Goal: Information Seeking & Learning: Learn about a topic

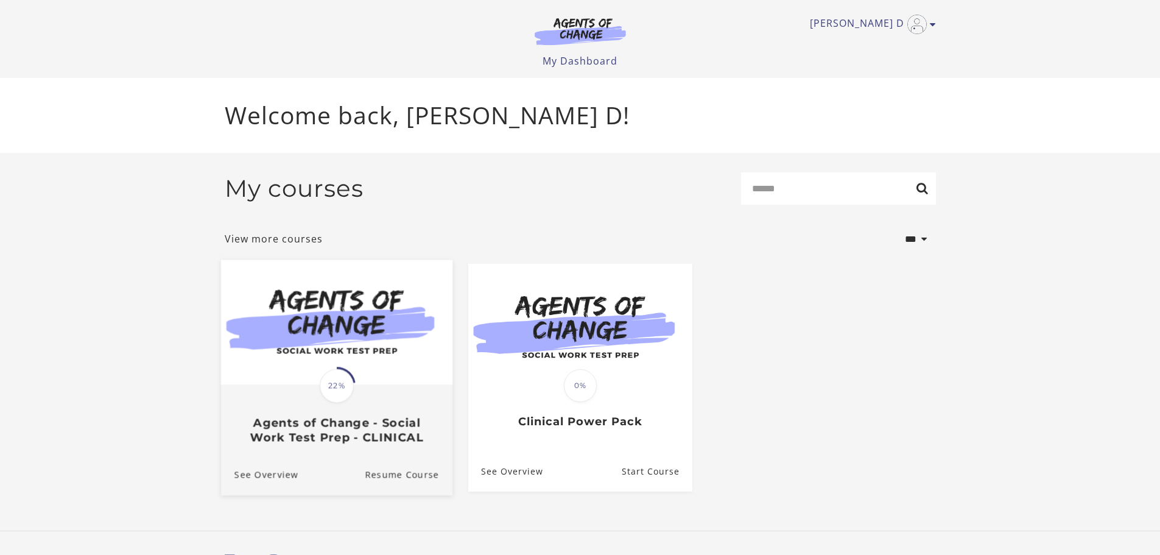
click at [331, 353] on img at bounding box center [335, 321] width 231 height 125
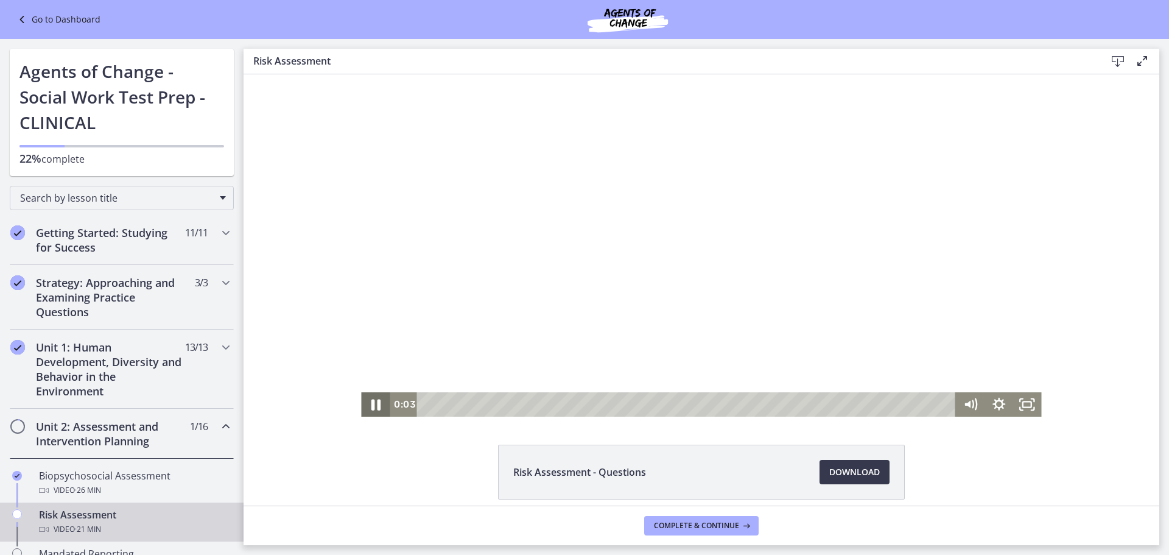
click at [373, 406] on icon "Pause" at bounding box center [375, 404] width 9 height 11
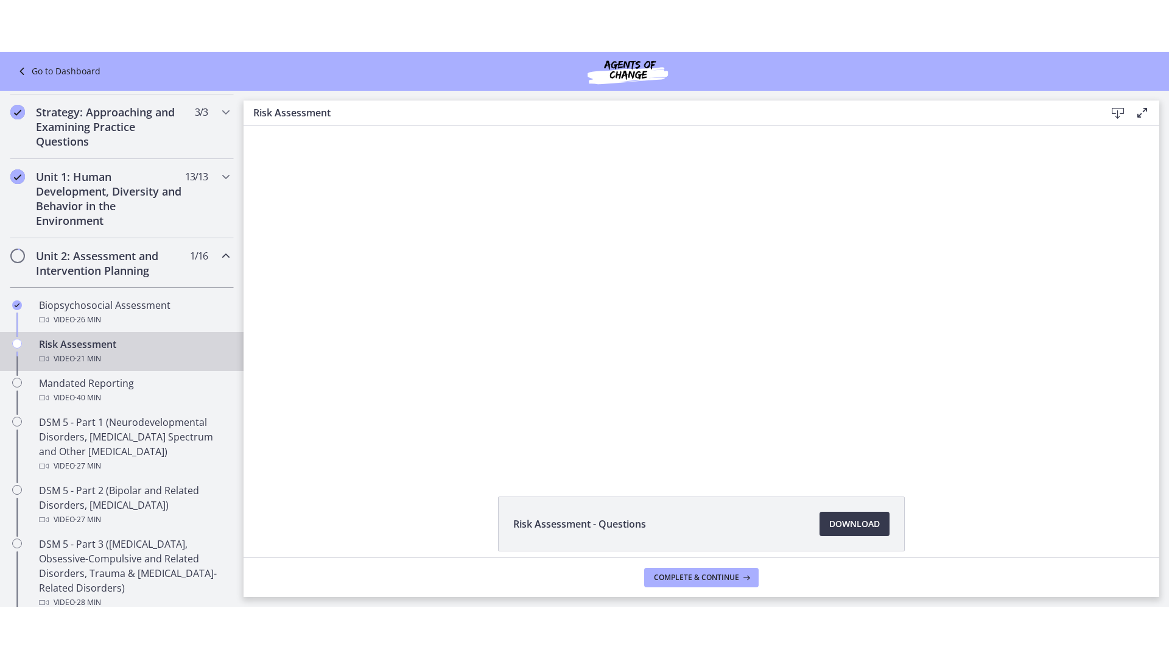
scroll to position [244, 0]
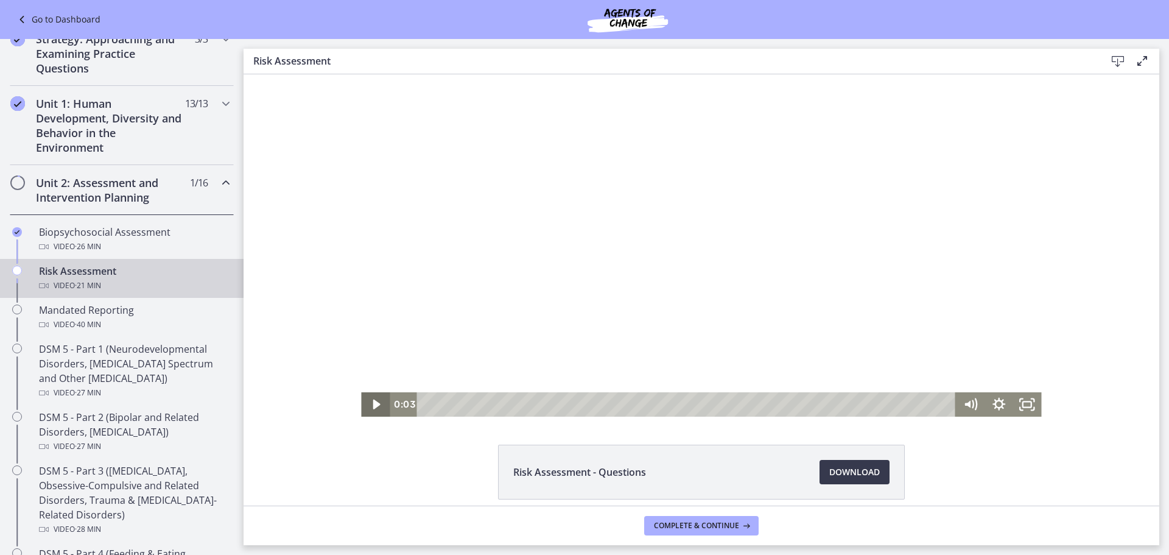
click at [373, 402] on icon "Play Video" at bounding box center [376, 404] width 7 height 10
click at [1026, 405] on icon "Fullscreen" at bounding box center [1027, 404] width 34 height 29
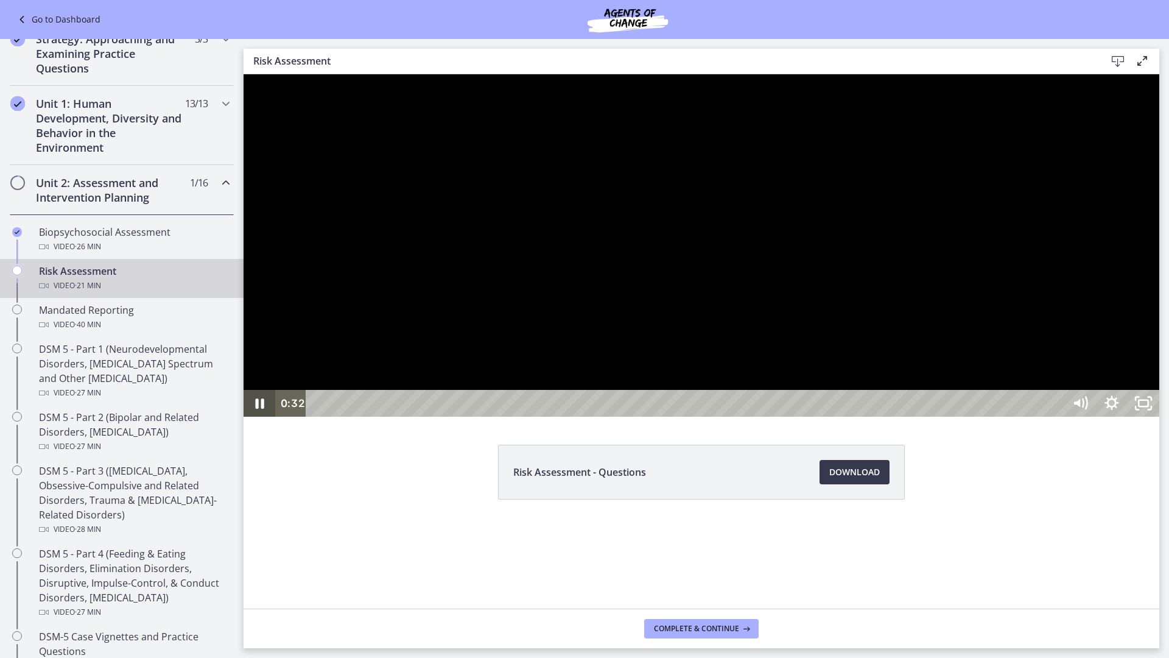
click at [270, 416] on icon "Pause" at bounding box center [260, 403] width 32 height 27
click at [261, 416] on icon "Play Video" at bounding box center [261, 403] width 32 height 27
click at [262, 416] on icon "Play Video" at bounding box center [261, 403] width 32 height 27
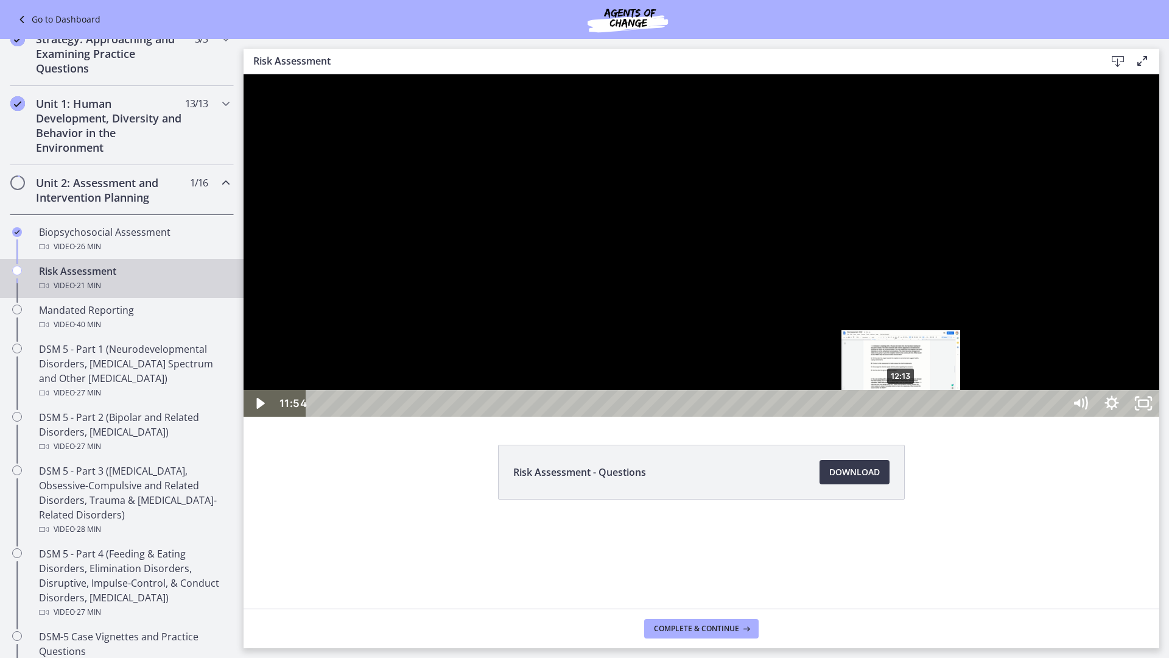
click at [900, 416] on div "12:13" at bounding box center [687, 403] width 738 height 27
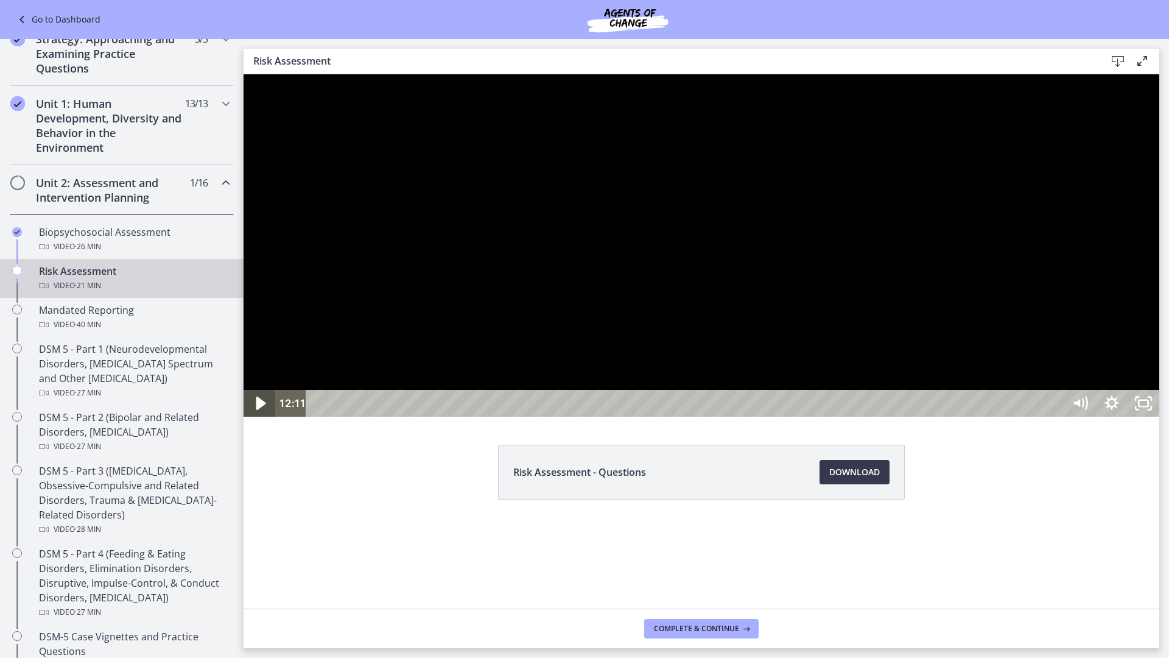
click at [264, 419] on icon "Play Video" at bounding box center [261, 403] width 38 height 32
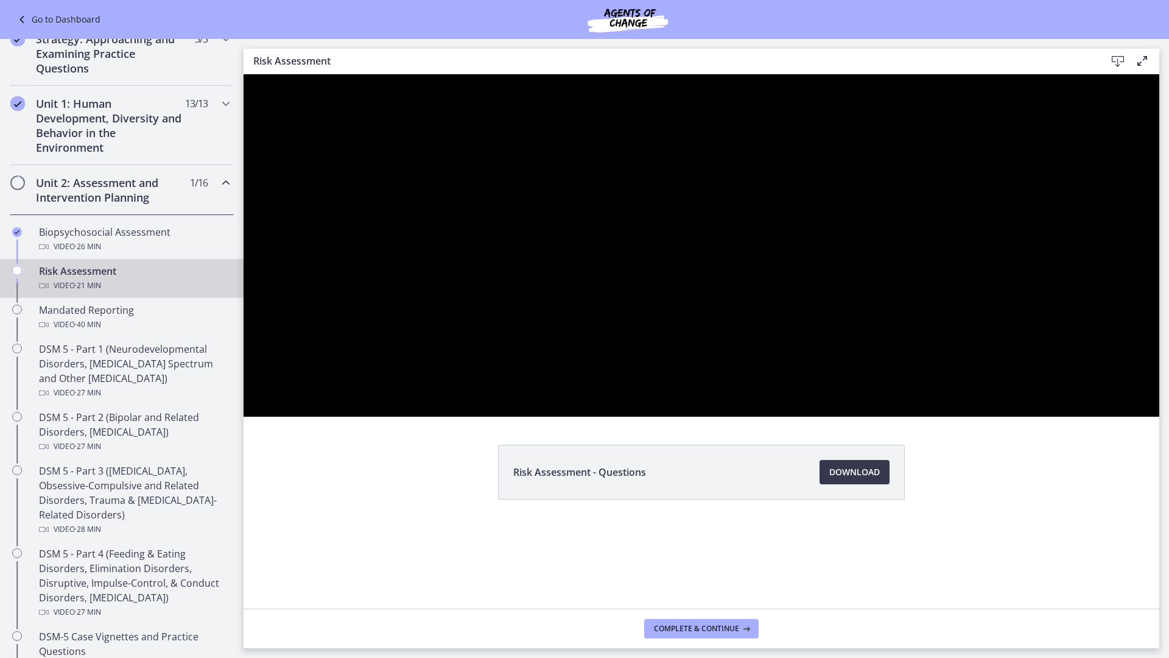
click at [244, 390] on button "Pause" at bounding box center [260, 403] width 32 height 27
click at [244, 390] on button "Play Video" at bounding box center [260, 403] width 32 height 27
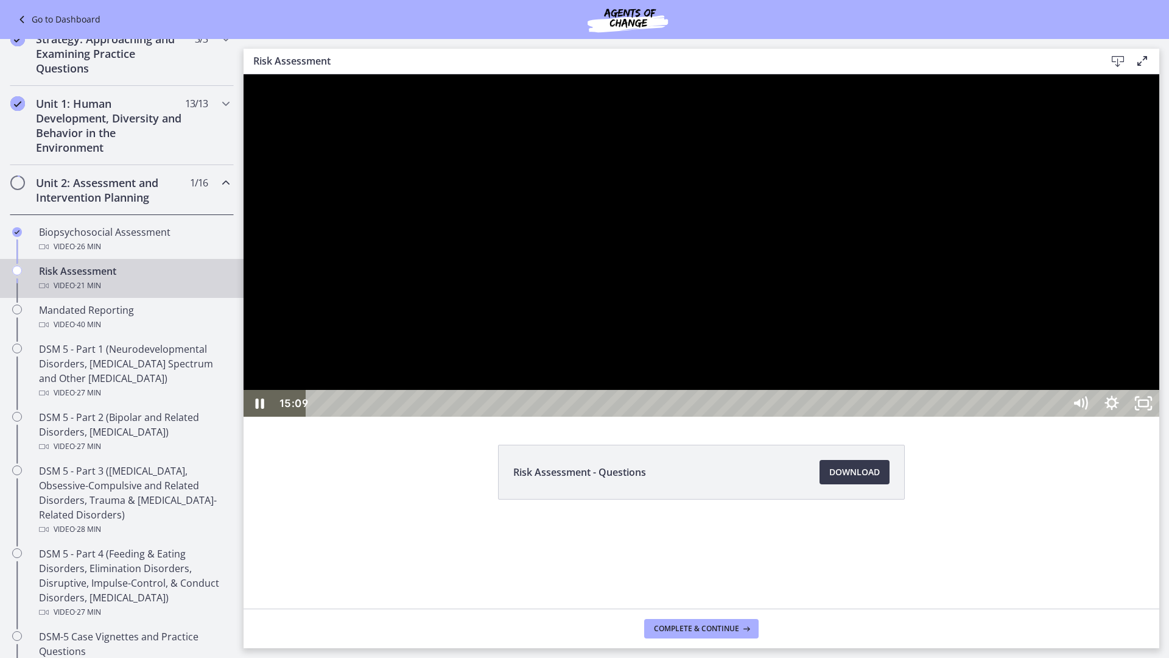
click at [244, 390] on button "Pause" at bounding box center [260, 403] width 32 height 27
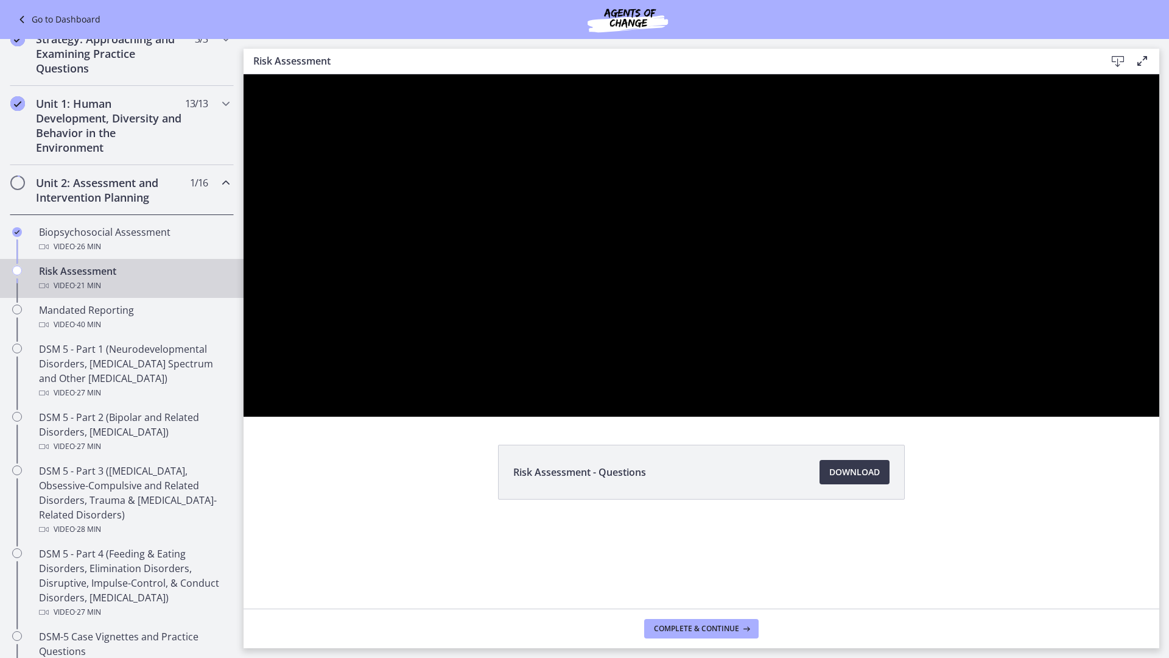
click at [244, 390] on button "Play Video" at bounding box center [260, 403] width 32 height 27
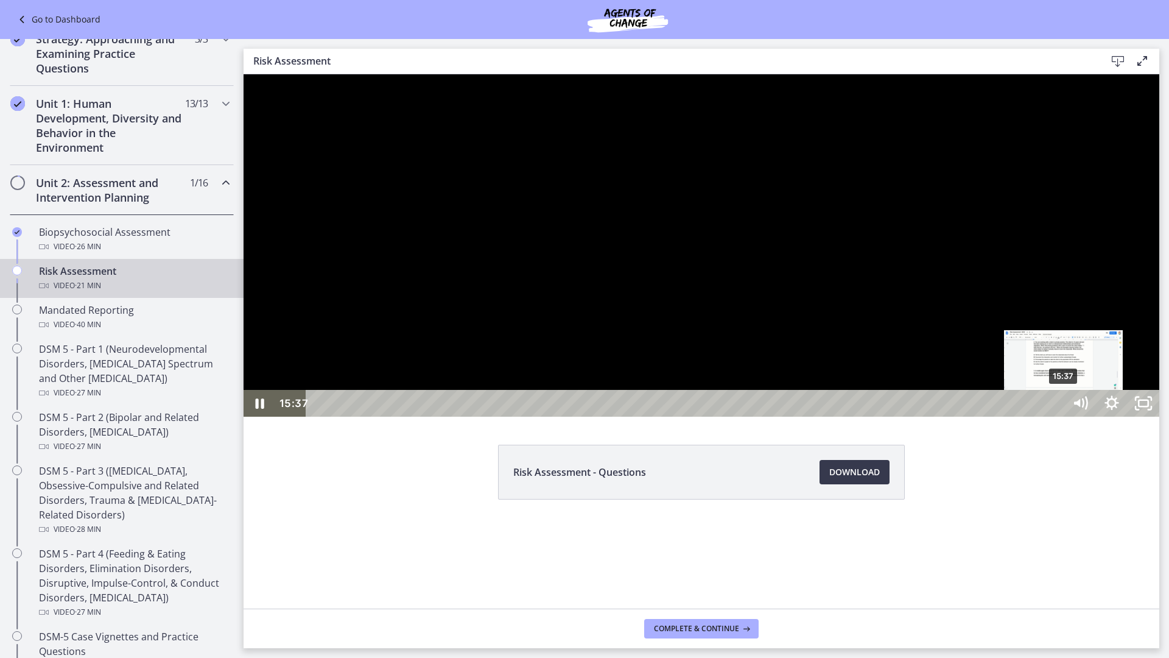
click at [1056, 416] on div "15:37" at bounding box center [687, 403] width 738 height 27
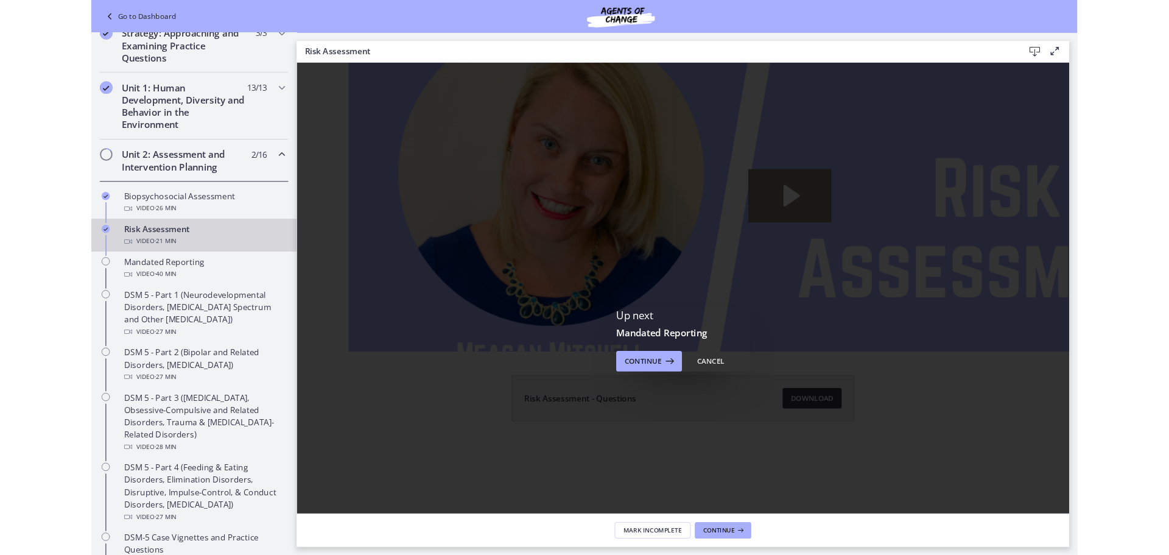
scroll to position [0, 0]
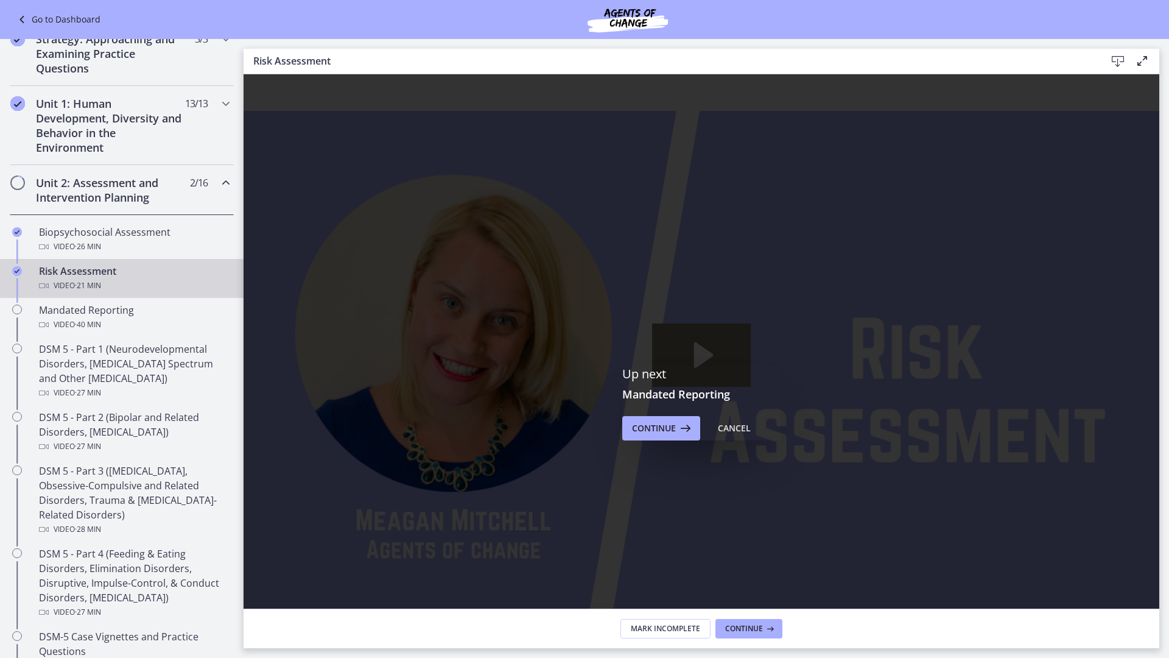
click at [1148, 554] on rect "Fullscreen" at bounding box center [1143, 649] width 10 height 6
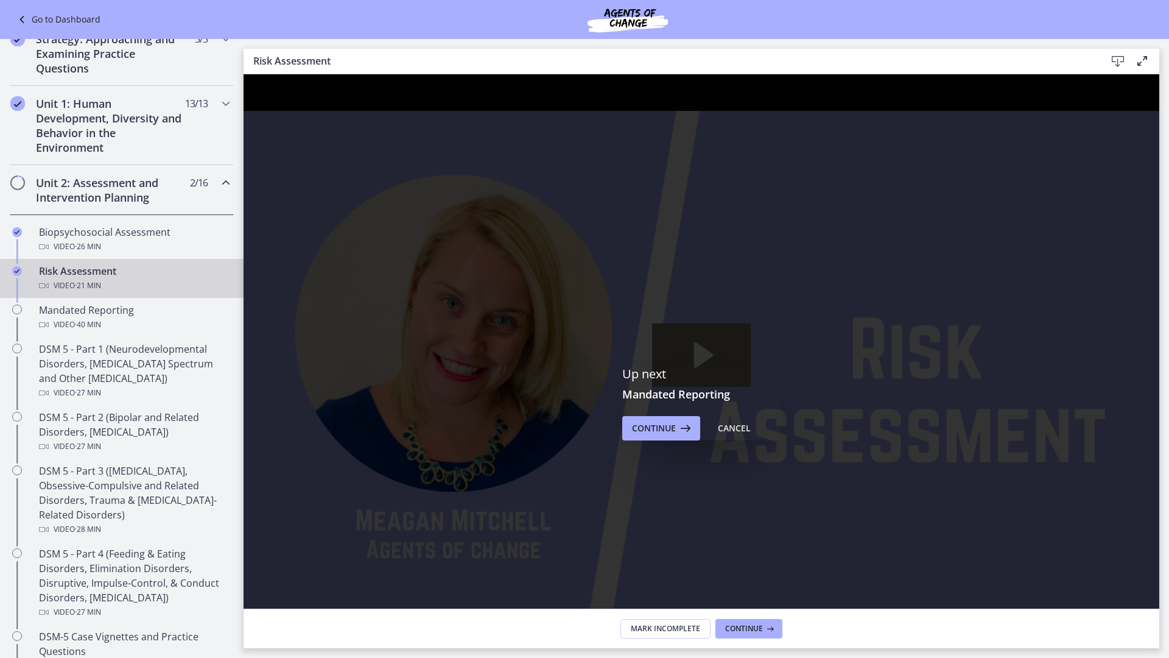
click at [1159, 554] on icon "Unfullscreen" at bounding box center [1144, 649] width 32 height 27
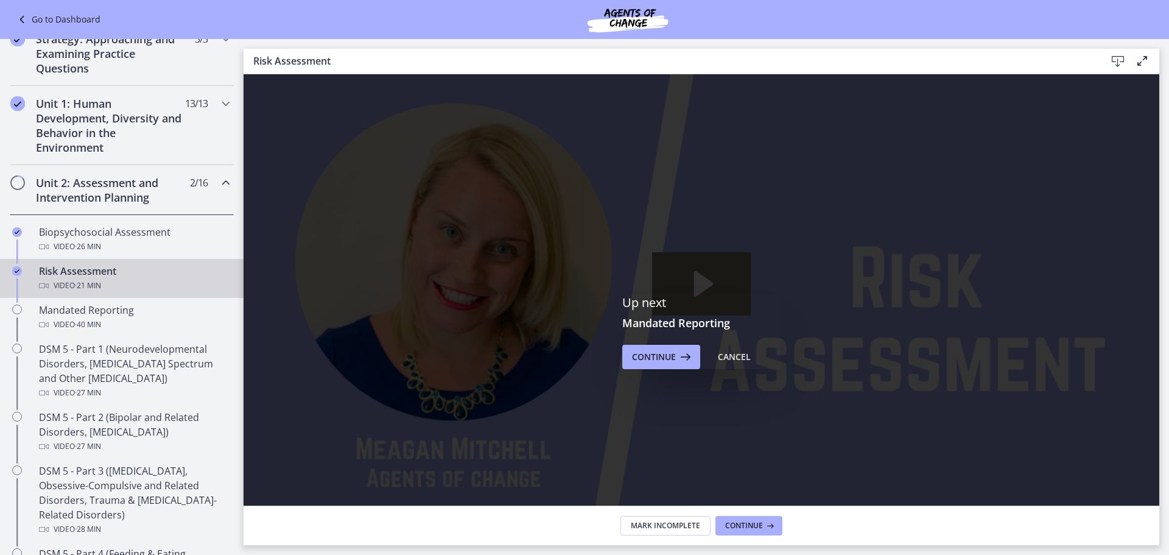
scroll to position [122, 0]
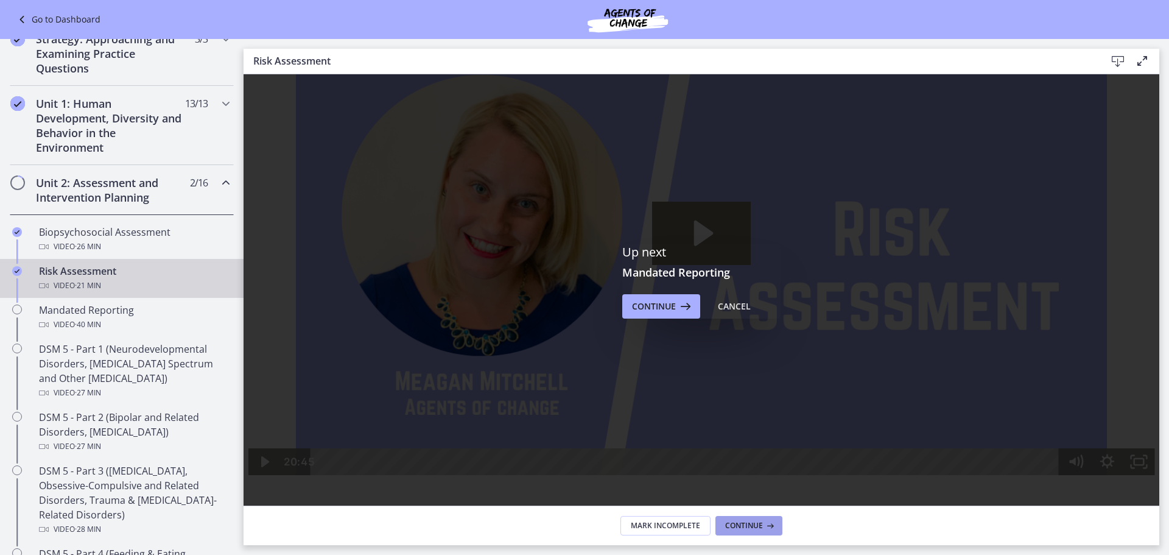
click at [744, 528] on span "Continue" at bounding box center [744, 526] width 38 height 10
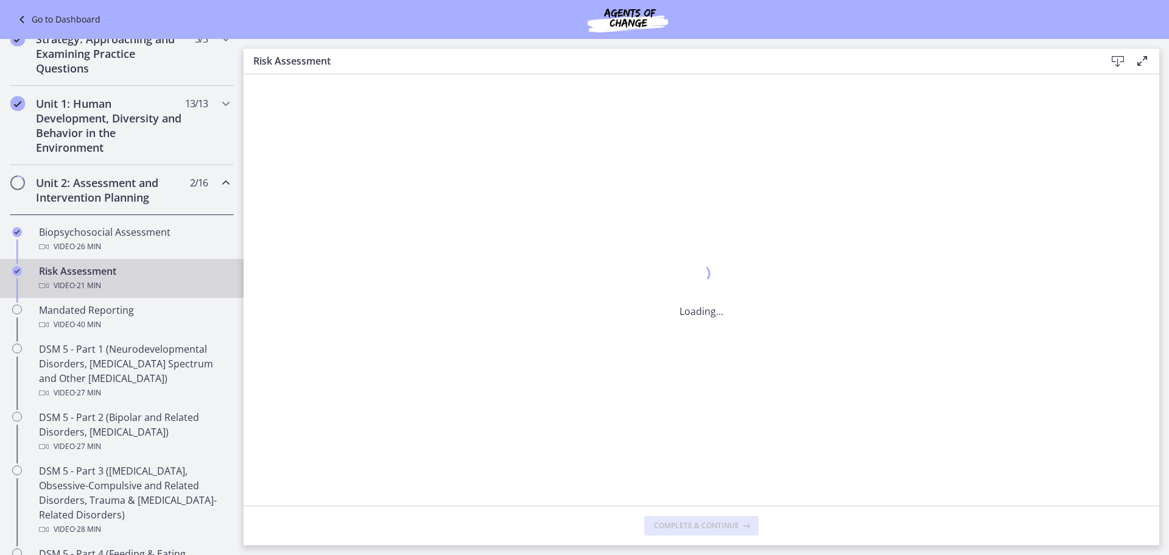
scroll to position [0, 0]
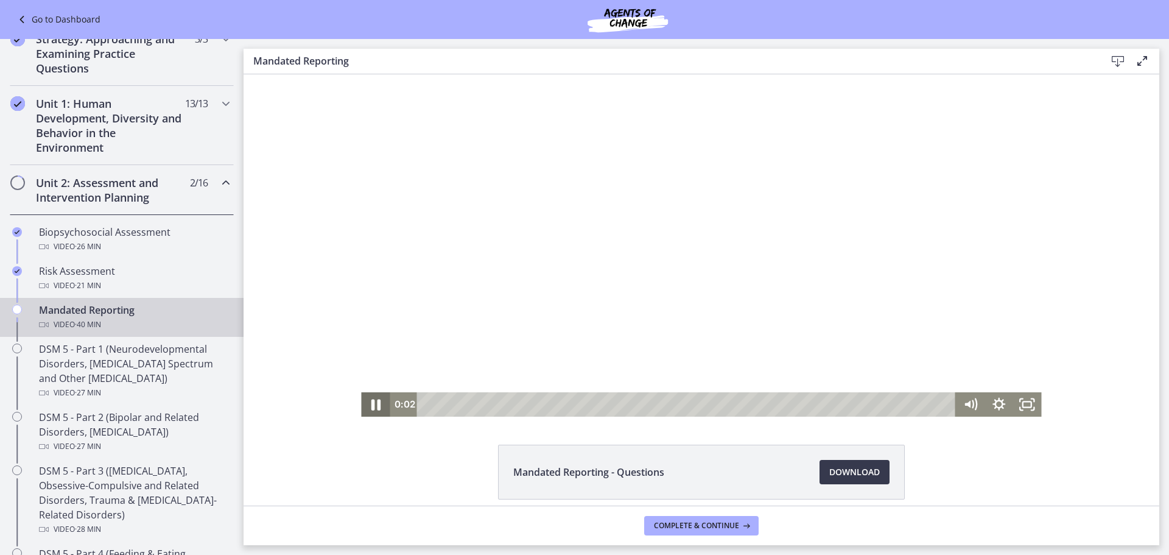
click at [366, 404] on icon "Pause" at bounding box center [376, 404] width 34 height 29
